Goal: Transaction & Acquisition: Download file/media

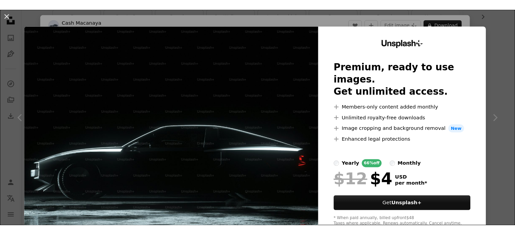
scroll to position [34, 0]
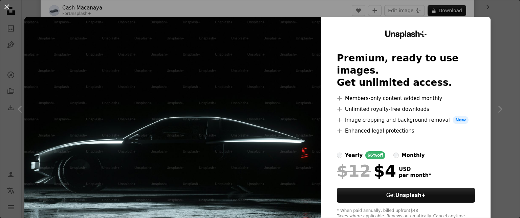
click at [203, 94] on img at bounding box center [172, 124] width 297 height 215
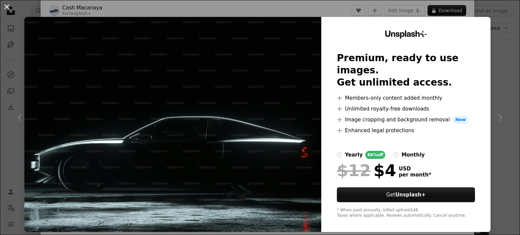
click at [7, 6] on button "An X shape" at bounding box center [7, 7] width 8 height 8
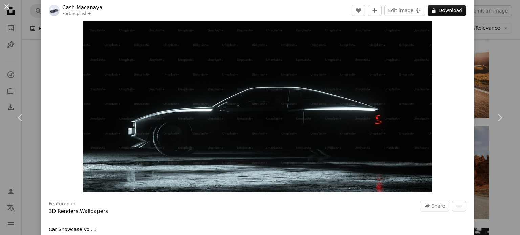
click at [6, 8] on button "An X shape" at bounding box center [7, 7] width 8 height 8
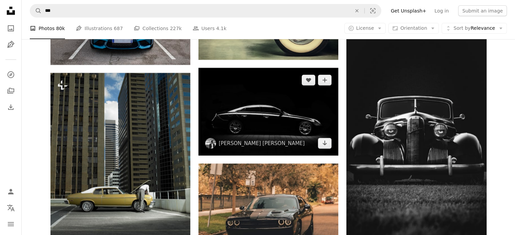
scroll to position [2031, 0]
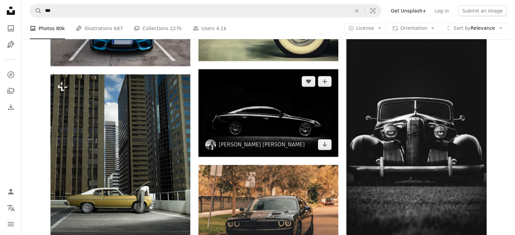
click at [258, 104] on img at bounding box center [268, 113] width 140 height 88
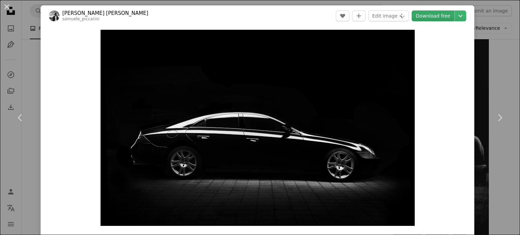
click at [428, 14] on link "Download free" at bounding box center [433, 15] width 43 height 11
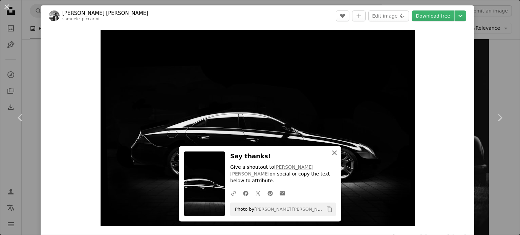
click at [332, 155] on icon "button" at bounding box center [334, 153] width 5 height 5
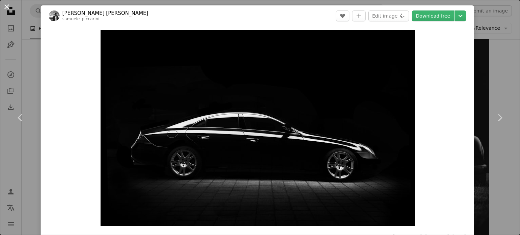
click at [5, 3] on button "An X shape" at bounding box center [7, 7] width 8 height 8
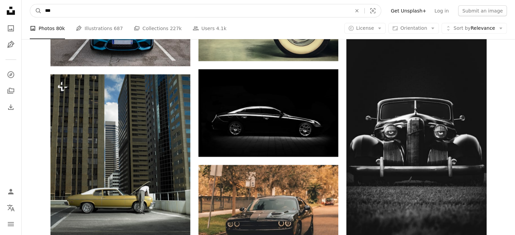
click at [63, 12] on input "***" at bounding box center [196, 10] width 308 height 13
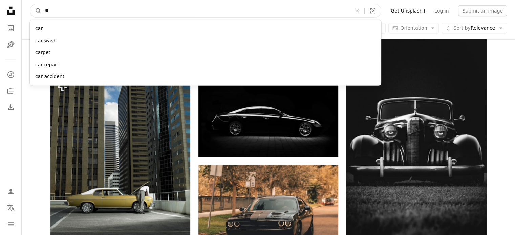
type input "*"
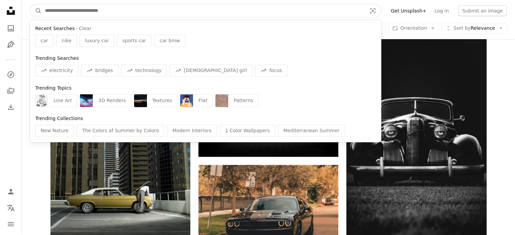
paste input "**********"
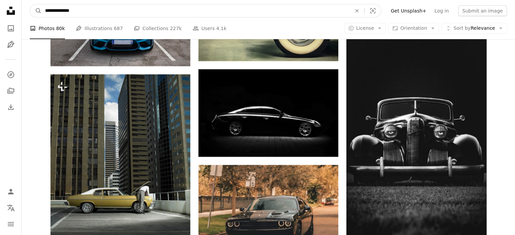
type input "**********"
click button "A magnifying glass" at bounding box center [36, 10] width 12 height 13
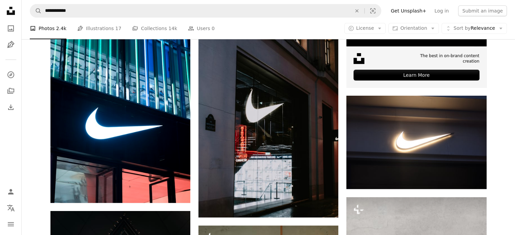
scroll to position [271, 0]
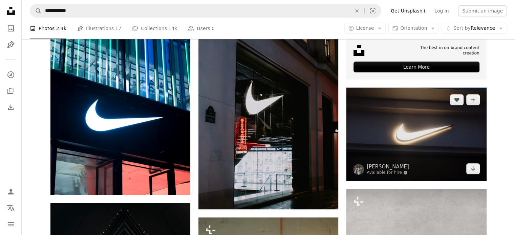
click at [401, 128] on img at bounding box center [416, 134] width 140 height 93
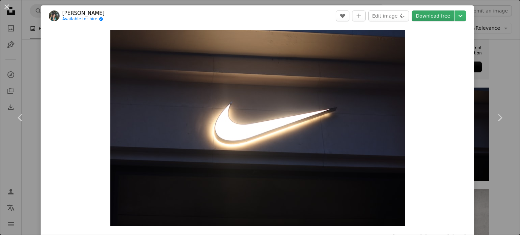
click at [436, 17] on link "Download free" at bounding box center [433, 15] width 43 height 11
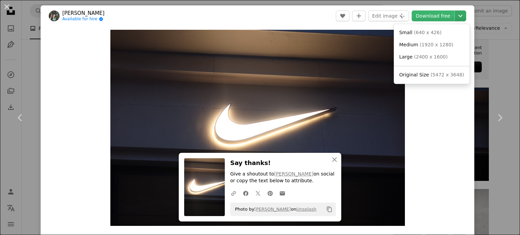
click at [455, 16] on icon "Chevron down" at bounding box center [460, 16] width 11 height 8
click at [439, 17] on dialog "An X shape Chevron left Chevron right An X shape Close Say thanks! Give a shout…" at bounding box center [260, 117] width 520 height 235
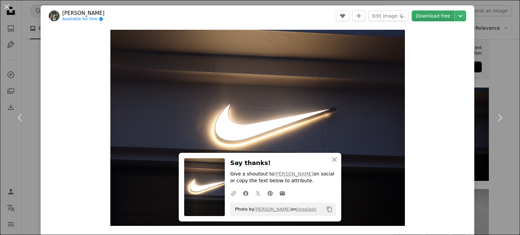
click at [439, 17] on link "Download free" at bounding box center [433, 15] width 43 height 11
click at [328, 211] on icon "Copy content" at bounding box center [329, 209] width 6 height 6
click at [431, 15] on link "Download free" at bounding box center [433, 15] width 43 height 11
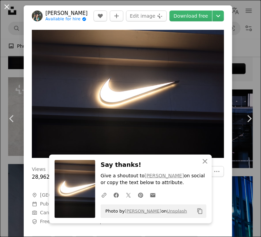
click at [5, 8] on button "An X shape" at bounding box center [7, 7] width 8 height 8
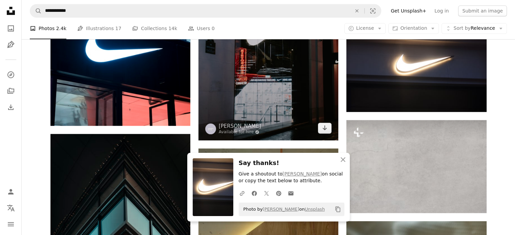
scroll to position [372, 0]
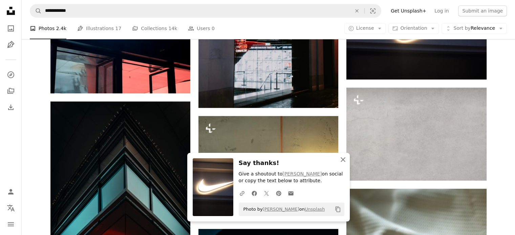
click at [343, 159] on icon "An X shape" at bounding box center [343, 160] width 8 height 8
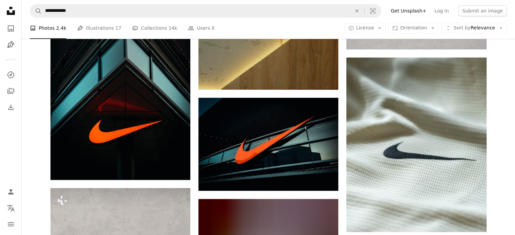
scroll to position [508, 0]
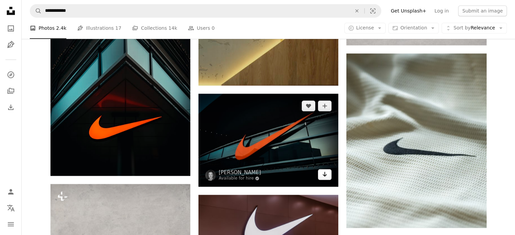
click at [325, 172] on icon "Arrow pointing down" at bounding box center [324, 174] width 5 height 8
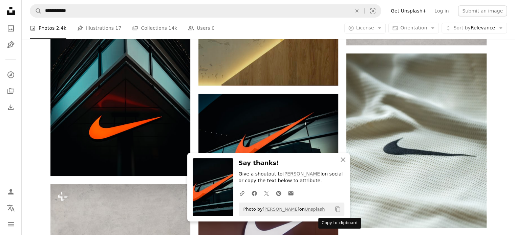
click at [337, 211] on icon "Copy content" at bounding box center [338, 209] width 6 height 6
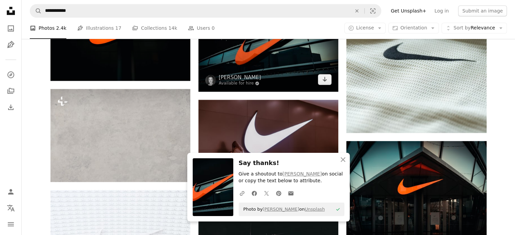
scroll to position [609, 0]
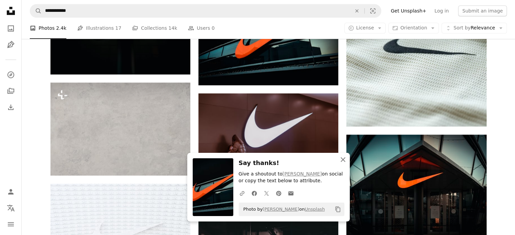
click at [343, 159] on icon "button" at bounding box center [342, 159] width 5 height 5
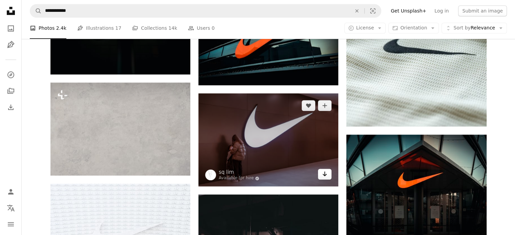
click at [323, 173] on icon "Arrow pointing down" at bounding box center [324, 174] width 5 height 8
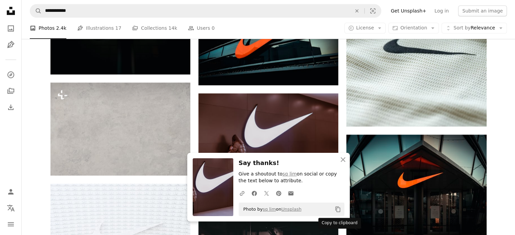
click at [341, 208] on button "Copy content" at bounding box center [338, 210] width 12 height 12
click at [341, 159] on icon "An X shape" at bounding box center [343, 160] width 8 height 8
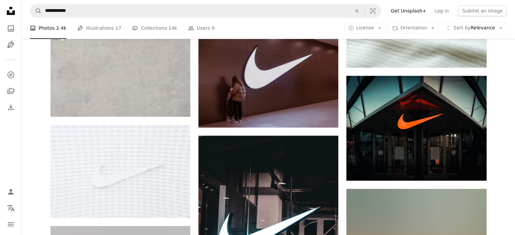
scroll to position [677, 0]
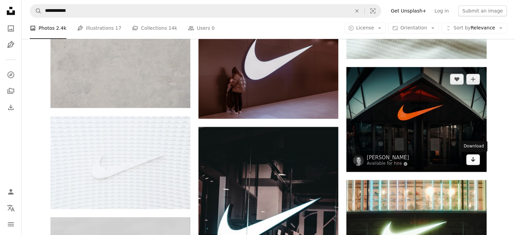
click at [470, 162] on icon "Arrow pointing down" at bounding box center [472, 159] width 5 height 8
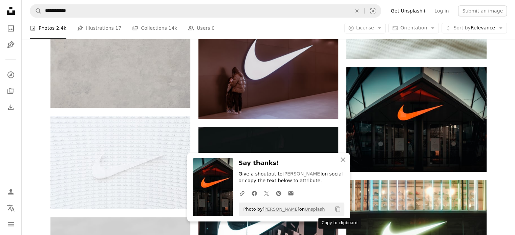
click at [338, 210] on icon "Copy content" at bounding box center [338, 209] width 6 height 6
click at [344, 161] on icon "button" at bounding box center [342, 159] width 5 height 5
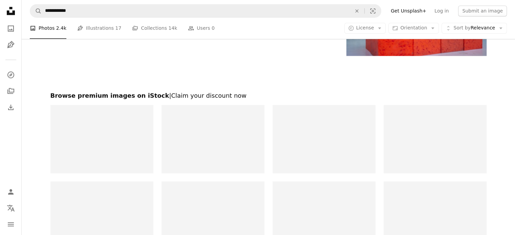
scroll to position [1252, 0]
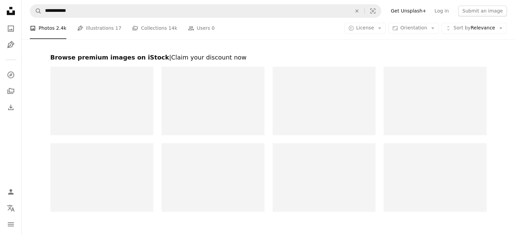
click at [116, 113] on div at bounding box center [101, 101] width 103 height 69
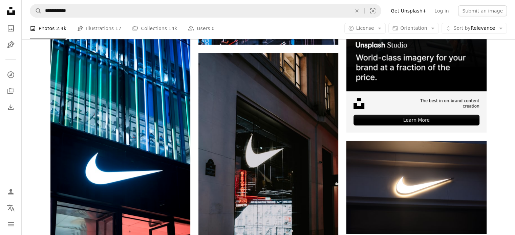
scroll to position [271, 0]
